Goal: Information Seeking & Learning: Learn about a topic

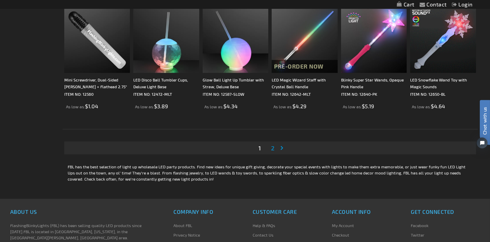
scroll to position [1284, 0]
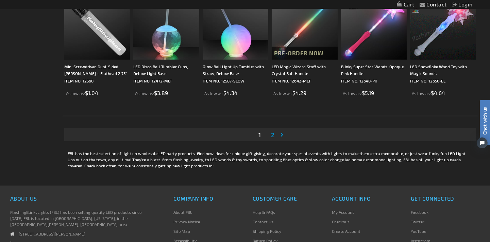
click at [273, 135] on span "2" at bounding box center [272, 134] width 3 height 7
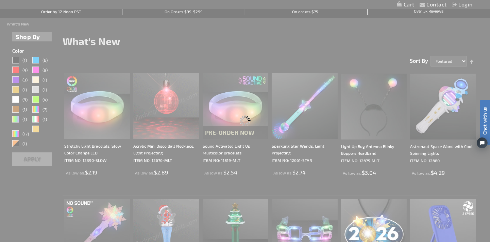
scroll to position [0, 0]
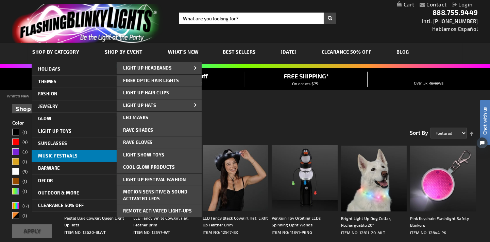
click at [56, 159] on span "Music Festivals" at bounding box center [58, 155] width 40 height 5
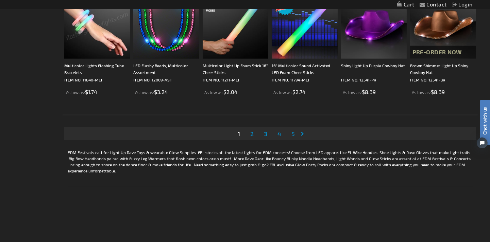
scroll to position [1360, 0]
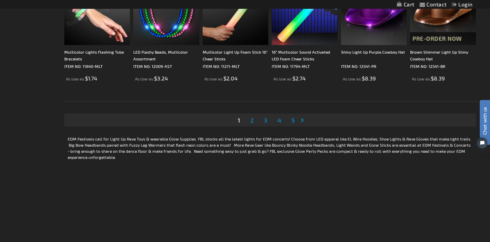
click at [252, 121] on span "2" at bounding box center [251, 120] width 3 height 7
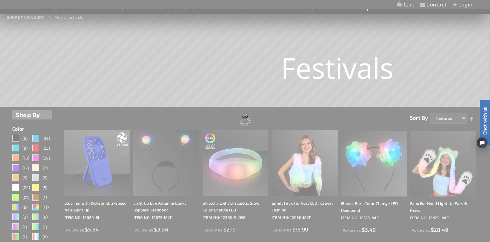
scroll to position [0, 0]
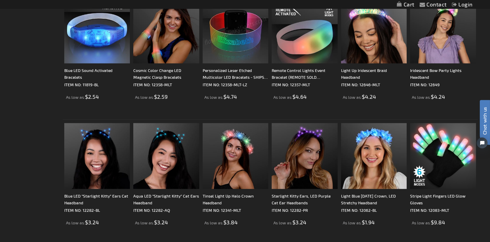
scroll to position [1246, 0]
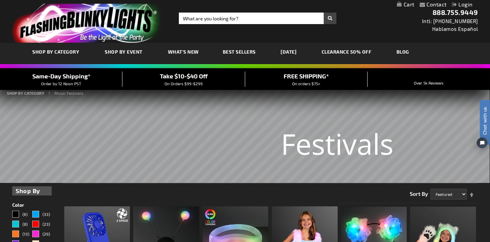
click at [362, 51] on link "CLEARANCE 50% OFF" at bounding box center [346, 51] width 60 height 23
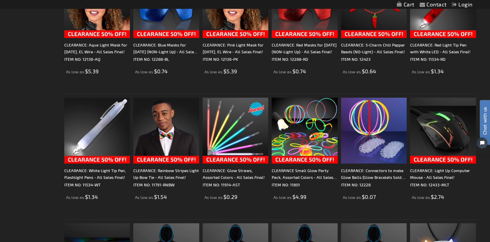
scroll to position [680, 0]
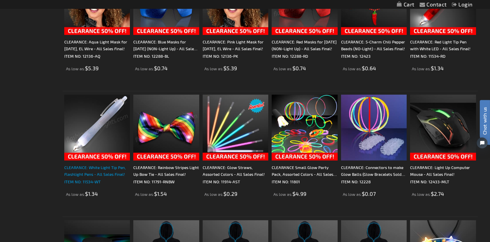
click at [100, 169] on div "CLEARANCE: White Light Tip Pen, Flashlight Pens - All Sales Final!" at bounding box center [97, 171] width 66 height 14
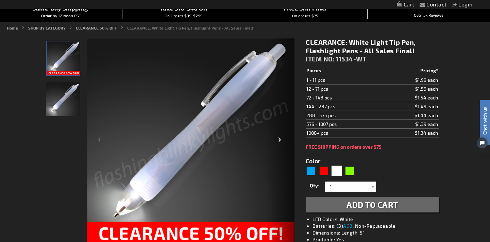
scroll to position [38, 0]
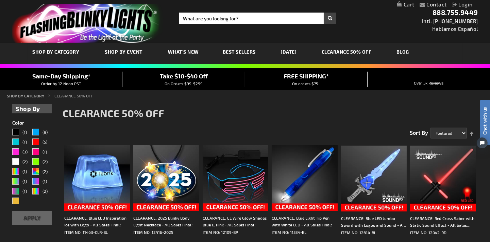
click at [237, 51] on span "Best Sellers" at bounding box center [239, 52] width 33 height 6
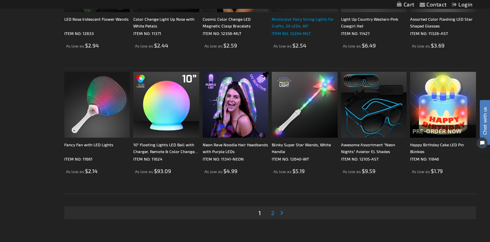
scroll to position [1284, 0]
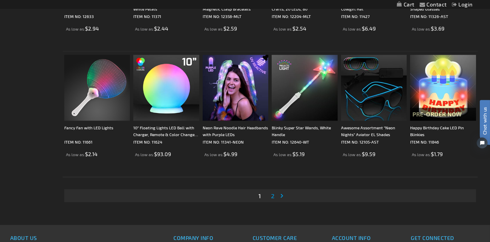
click at [274, 195] on link "Page 2" at bounding box center [273, 196] width 6 height 10
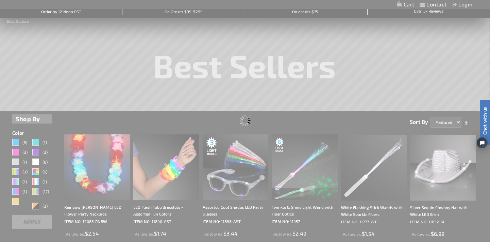
scroll to position [0, 0]
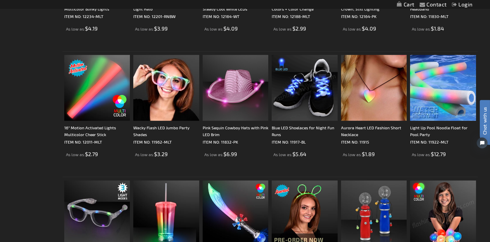
scroll to position [642, 0]
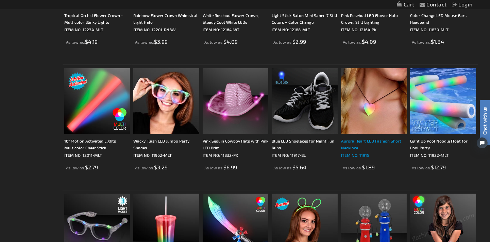
click at [369, 146] on div "Aurora Heart LED Fashion Short Necklace" at bounding box center [374, 145] width 66 height 14
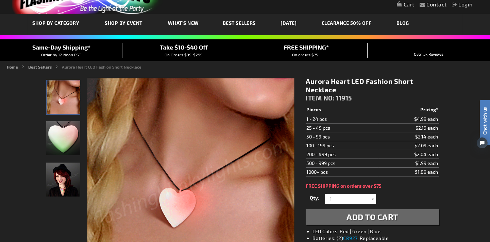
scroll to position [38, 0]
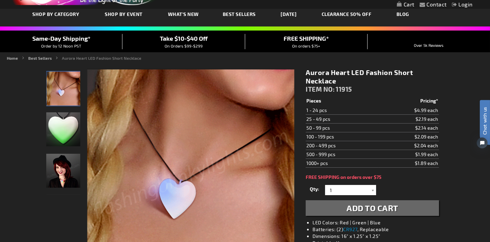
click at [70, 131] on img "Light Up LED Aurora Heart Fashion Necklace" at bounding box center [63, 130] width 34 height 34
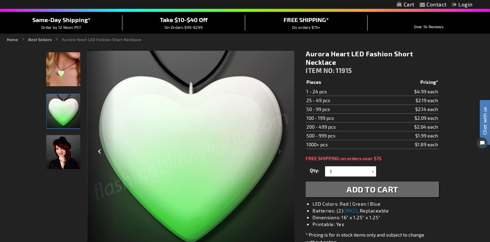
scroll to position [75, 0]
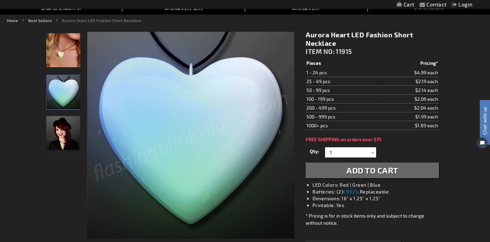
click at [65, 128] on img "Female displaying Light Up LED Aurora Heart Fashion Necklace" at bounding box center [63, 133] width 34 height 34
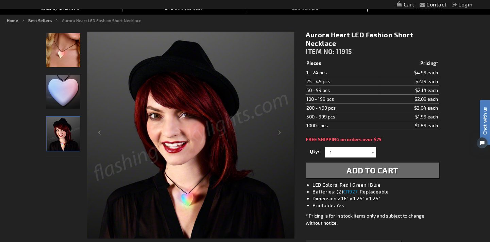
click at [72, 91] on img "Light Up LED Aurora Heart Fashion Necklace" at bounding box center [63, 92] width 34 height 34
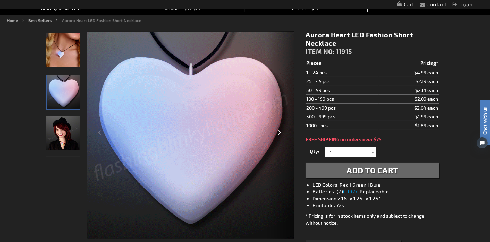
click at [279, 134] on div "Next" at bounding box center [280, 135] width 27 height 209
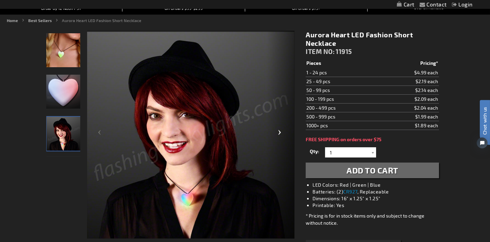
click at [278, 133] on div "Next" at bounding box center [280, 135] width 27 height 209
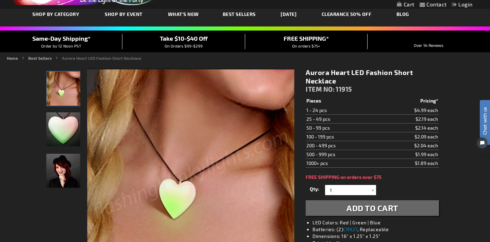
scroll to position [0, 0]
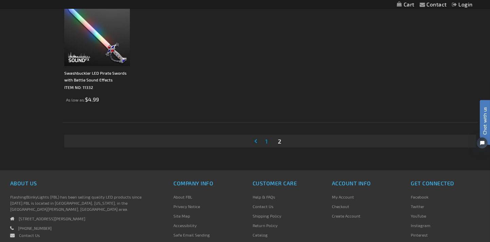
scroll to position [1246, 0]
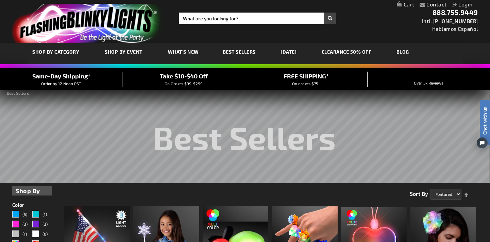
click at [298, 50] on link "[DATE]" at bounding box center [289, 51] width 26 height 23
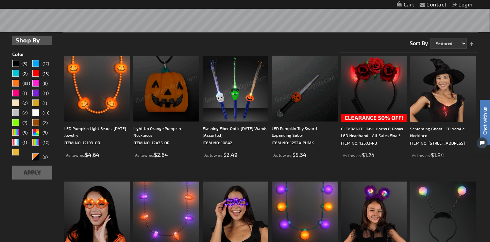
click at [178, 102] on img at bounding box center [166, 89] width 66 height 66
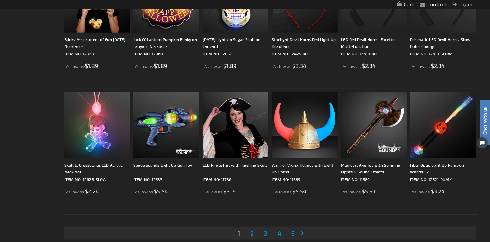
scroll to position [1247, 0]
click at [185, 149] on img at bounding box center [166, 125] width 66 height 66
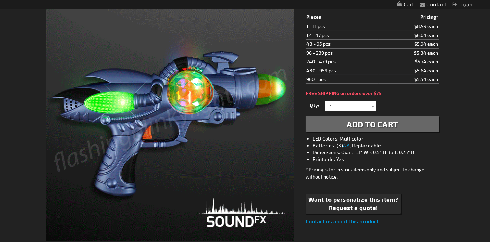
click at [229, 220] on img at bounding box center [170, 117] width 248 height 248
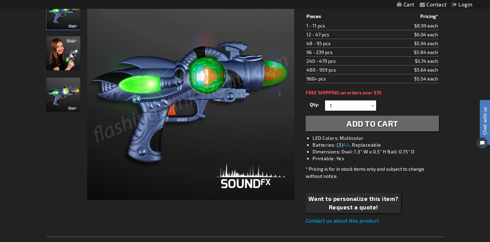
scroll to position [76, 0]
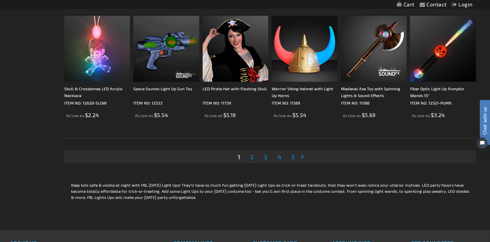
click at [252, 157] on span "2" at bounding box center [251, 156] width 3 height 7
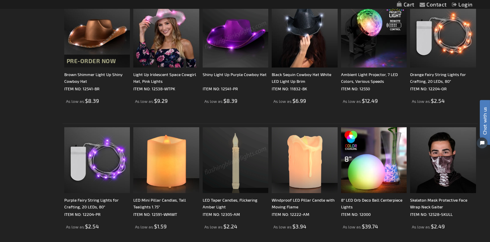
scroll to position [415, 0]
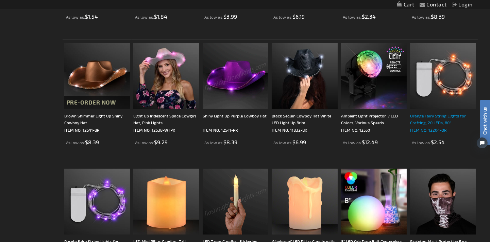
click at [441, 123] on div "Orange Fairy String Lights for Crafting, 20 LEDs, 80"" at bounding box center [443, 120] width 66 height 14
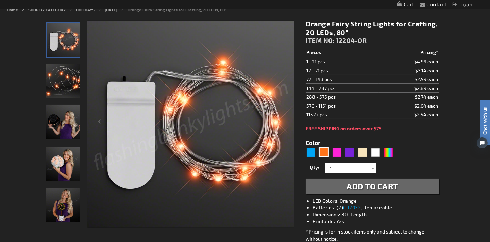
scroll to position [75, 0]
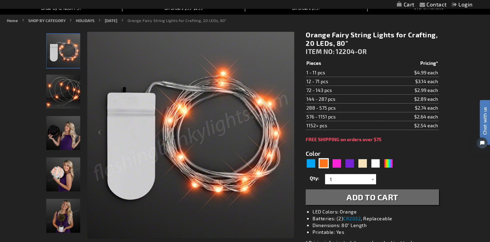
click at [67, 138] on img "Woman displaying Orange Fairy String Lights for Crafting" at bounding box center [63, 133] width 34 height 34
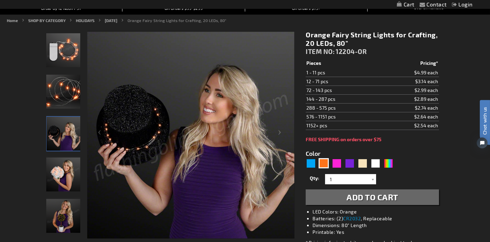
click at [63, 175] on img "Woman displaying Orange Fairy String Lights for Crafting" at bounding box center [63, 175] width 34 height 34
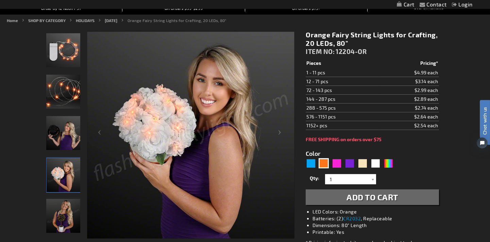
click at [68, 213] on img "Woman displaying Orange Fairy String Lights for Crafting" at bounding box center [63, 216] width 34 height 34
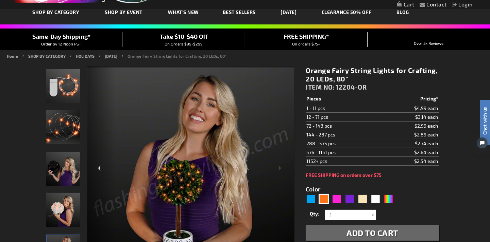
scroll to position [38, 0]
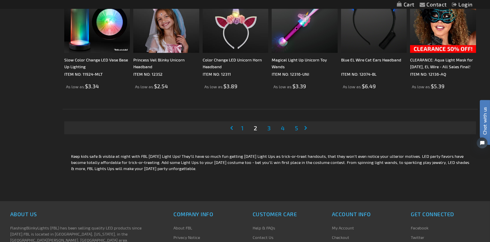
scroll to position [1360, 0]
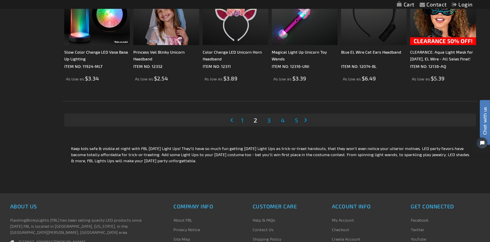
click at [270, 120] on span "3" at bounding box center [268, 120] width 3 height 7
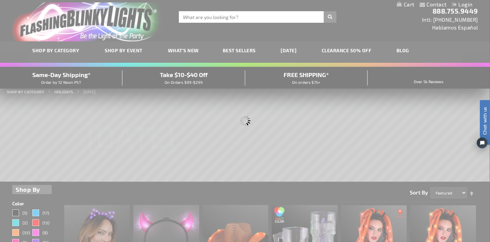
scroll to position [0, 0]
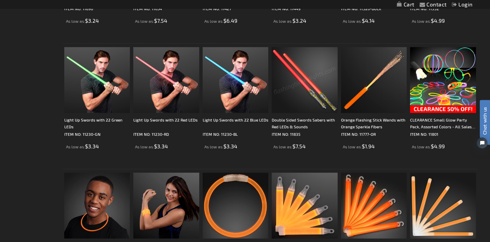
scroll to position [680, 0]
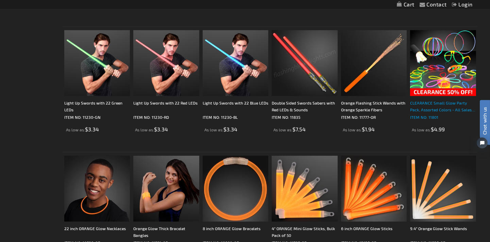
click at [446, 110] on div "CLEARANCE Small Glow Party Pack, Assorted Colors - All Sales Final!" at bounding box center [443, 107] width 66 height 14
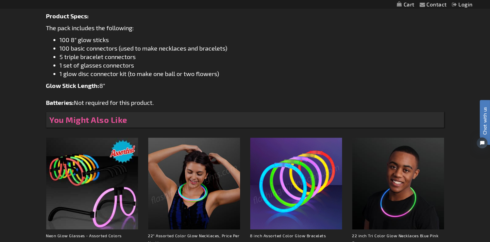
scroll to position [415, 0]
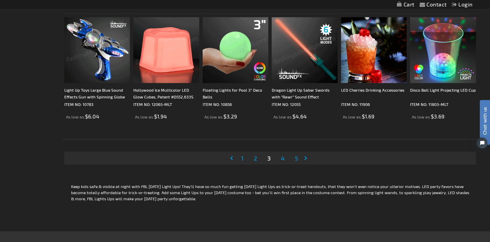
scroll to position [1322, 0]
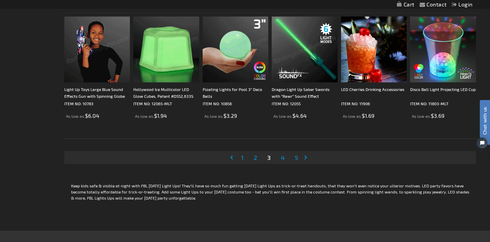
click at [283, 158] on span "4" at bounding box center [283, 157] width 4 height 7
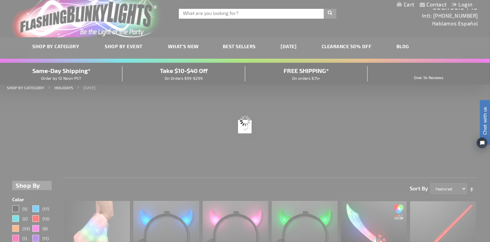
scroll to position [0, 0]
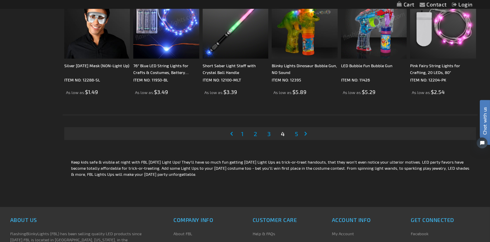
scroll to position [1360, 0]
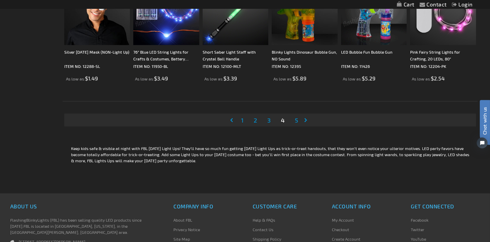
click at [297, 120] on span "5" at bounding box center [296, 120] width 3 height 7
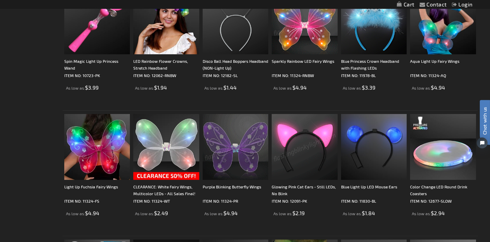
scroll to position [302, 0]
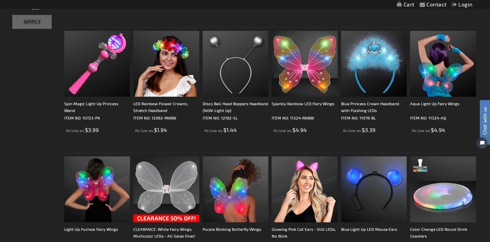
click at [101, 186] on img at bounding box center [97, 190] width 66 height 66
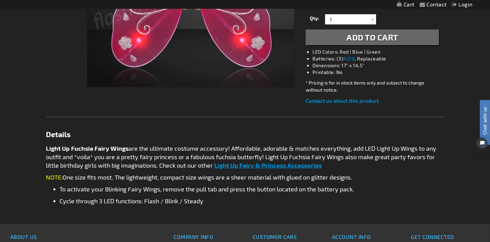
click at [266, 168] on span "Light Up Fairy & Princess Accessories" at bounding box center [267, 165] width 107 height 7
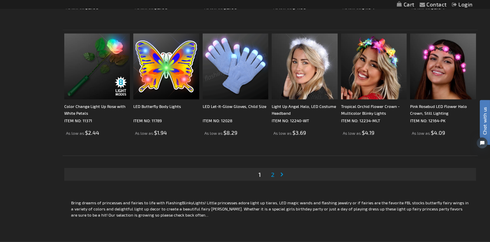
scroll to position [1133, 0]
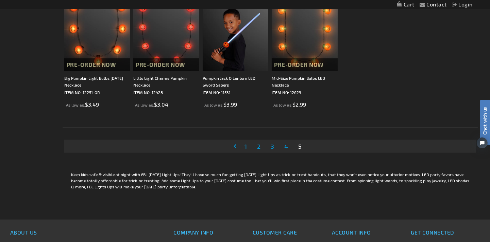
scroll to position [831, 0]
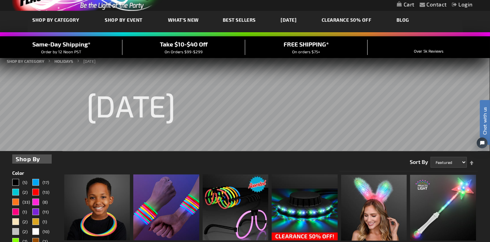
scroll to position [24, 0]
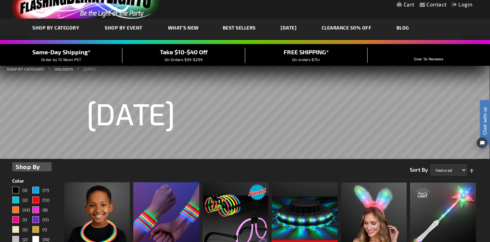
click at [357, 27] on link "CLEARANCE 50% OFF" at bounding box center [346, 27] width 60 height 23
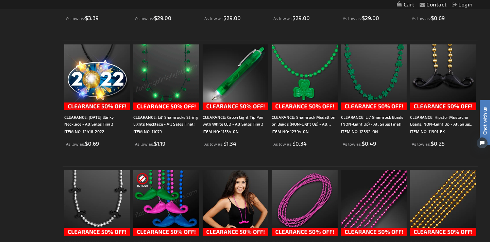
scroll to position [944, 0]
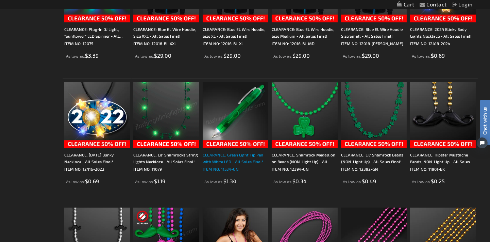
click at [236, 163] on div "CLEARANCE: Green Light Tip Pen with White LED - All Sales Final!" at bounding box center [236, 159] width 66 height 14
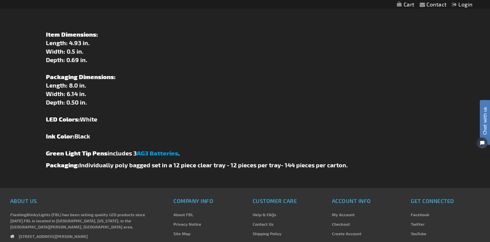
scroll to position [453, 0]
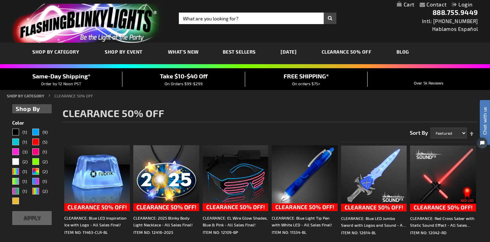
click at [188, 50] on span "What's New" at bounding box center [183, 52] width 31 height 6
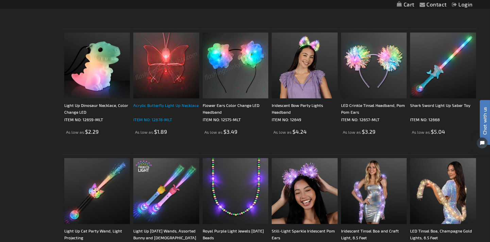
scroll to position [755, 0]
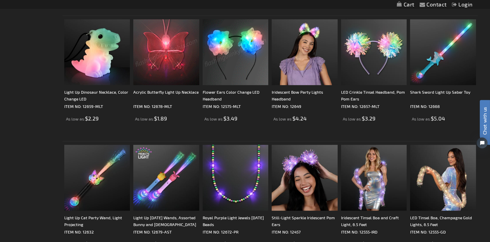
click at [180, 75] on img at bounding box center [166, 52] width 66 height 66
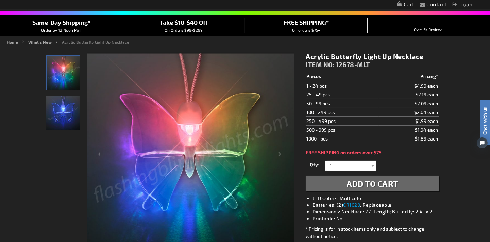
scroll to position [38, 0]
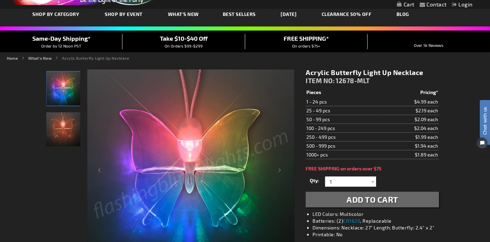
click at [69, 123] on img "Acrylic Butterfly Light Up Necklace" at bounding box center [63, 130] width 34 height 34
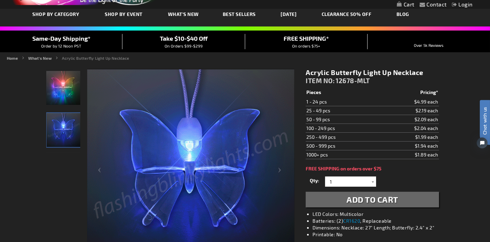
click at [70, 87] on img "Acrylic Butterfly Light Up Necklace" at bounding box center [63, 88] width 34 height 34
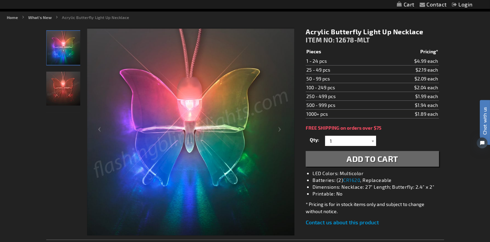
scroll to position [0, 0]
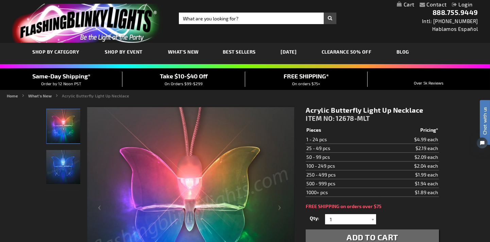
click at [414, 49] on link "BLOG" at bounding box center [402, 51] width 23 height 23
